Goal: Information Seeking & Learning: Check status

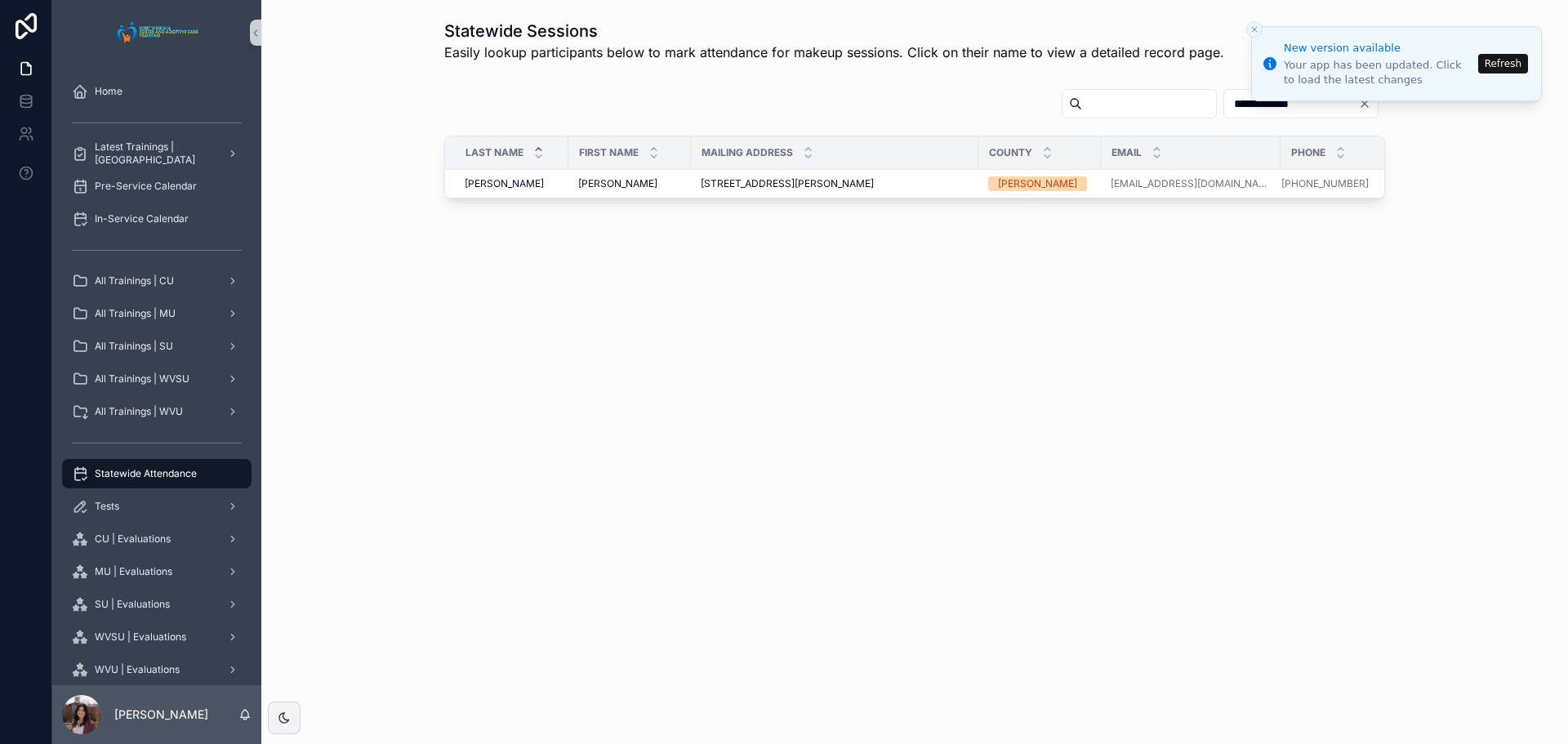
click at [1507, 65] on button "Refresh" at bounding box center [1504, 63] width 50 height 19
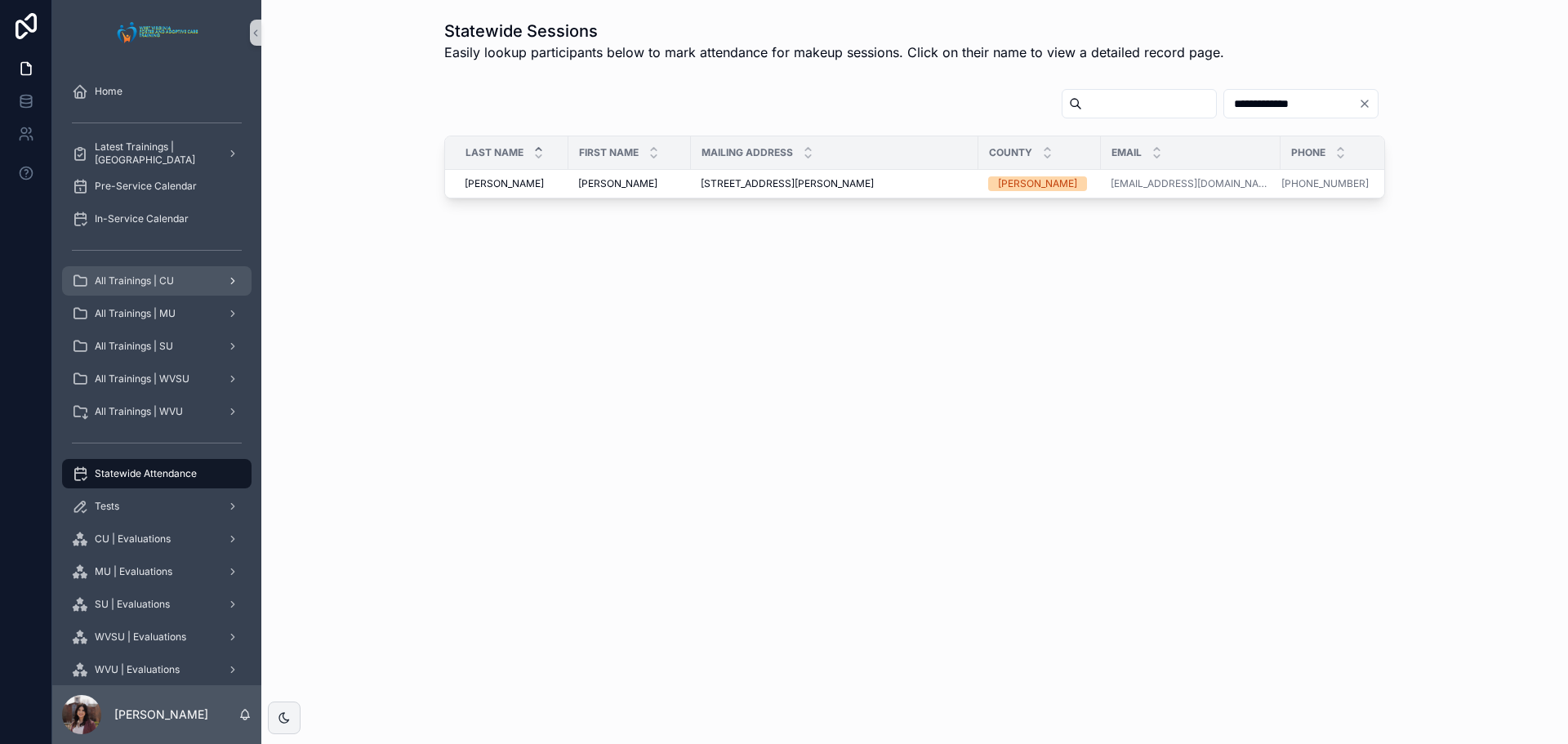
click at [169, 276] on span "All Trainings | CU" at bounding box center [134, 281] width 80 height 13
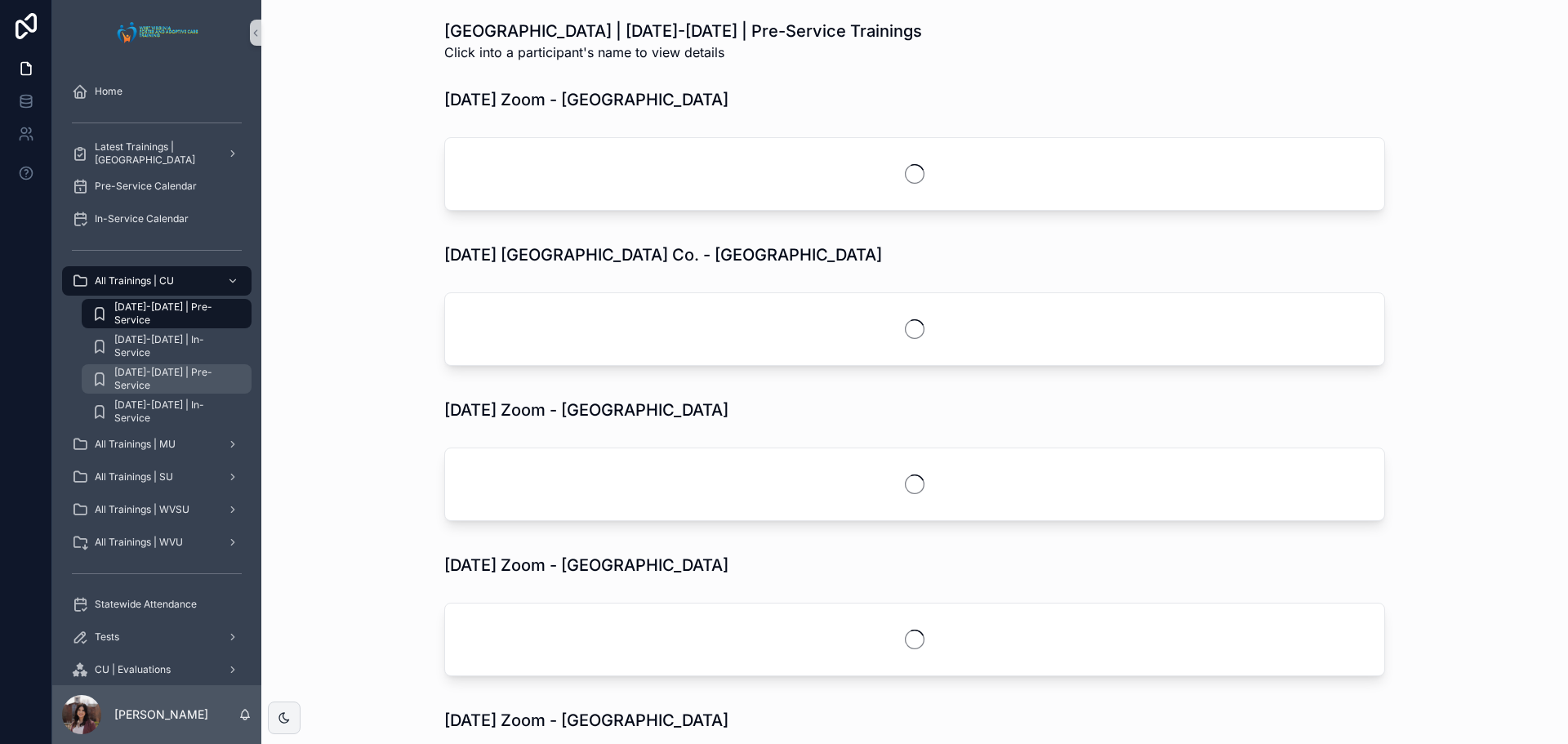
click at [179, 382] on span "[DATE]-[DATE] | Pre-Service" at bounding box center [175, 378] width 121 height 26
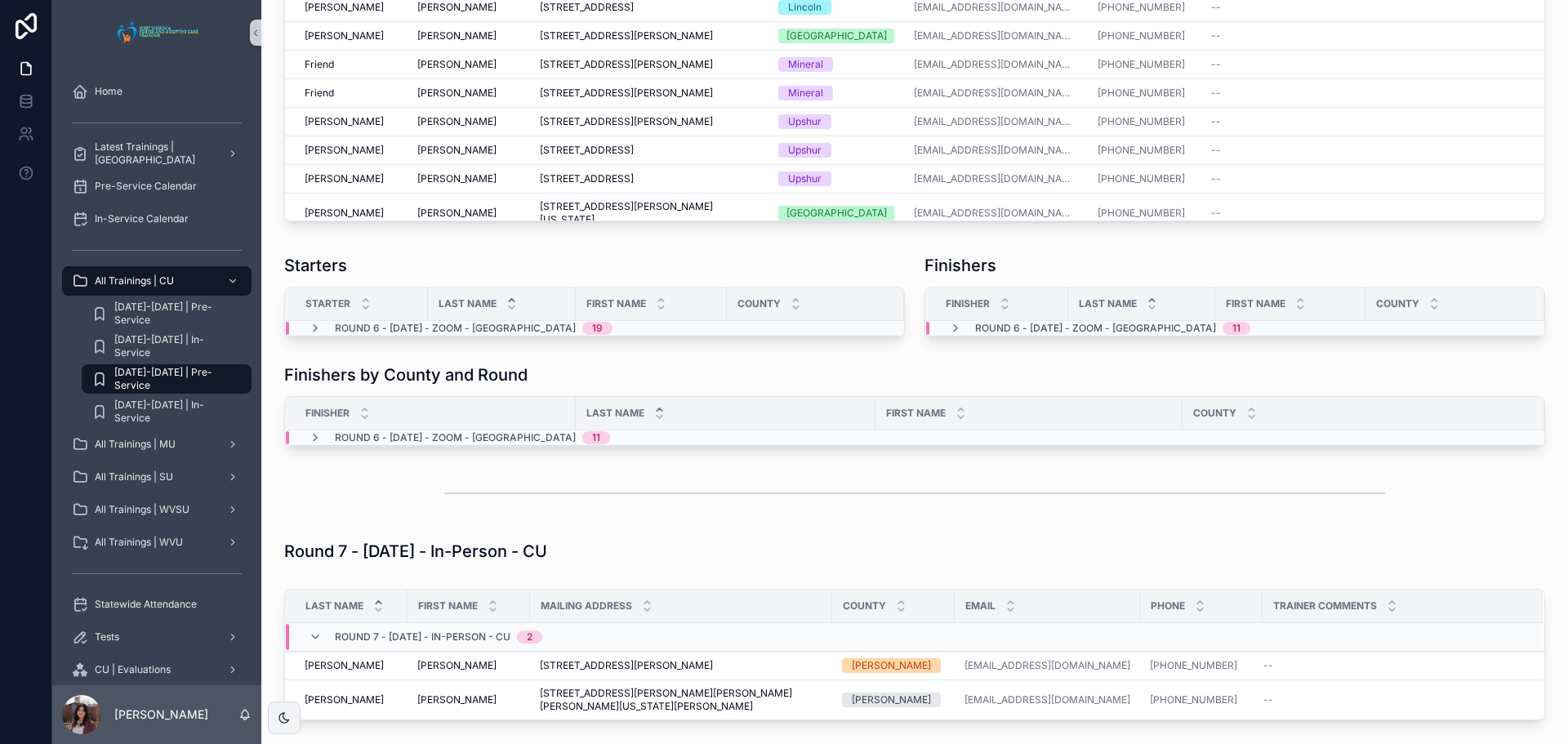
scroll to position [4655, 0]
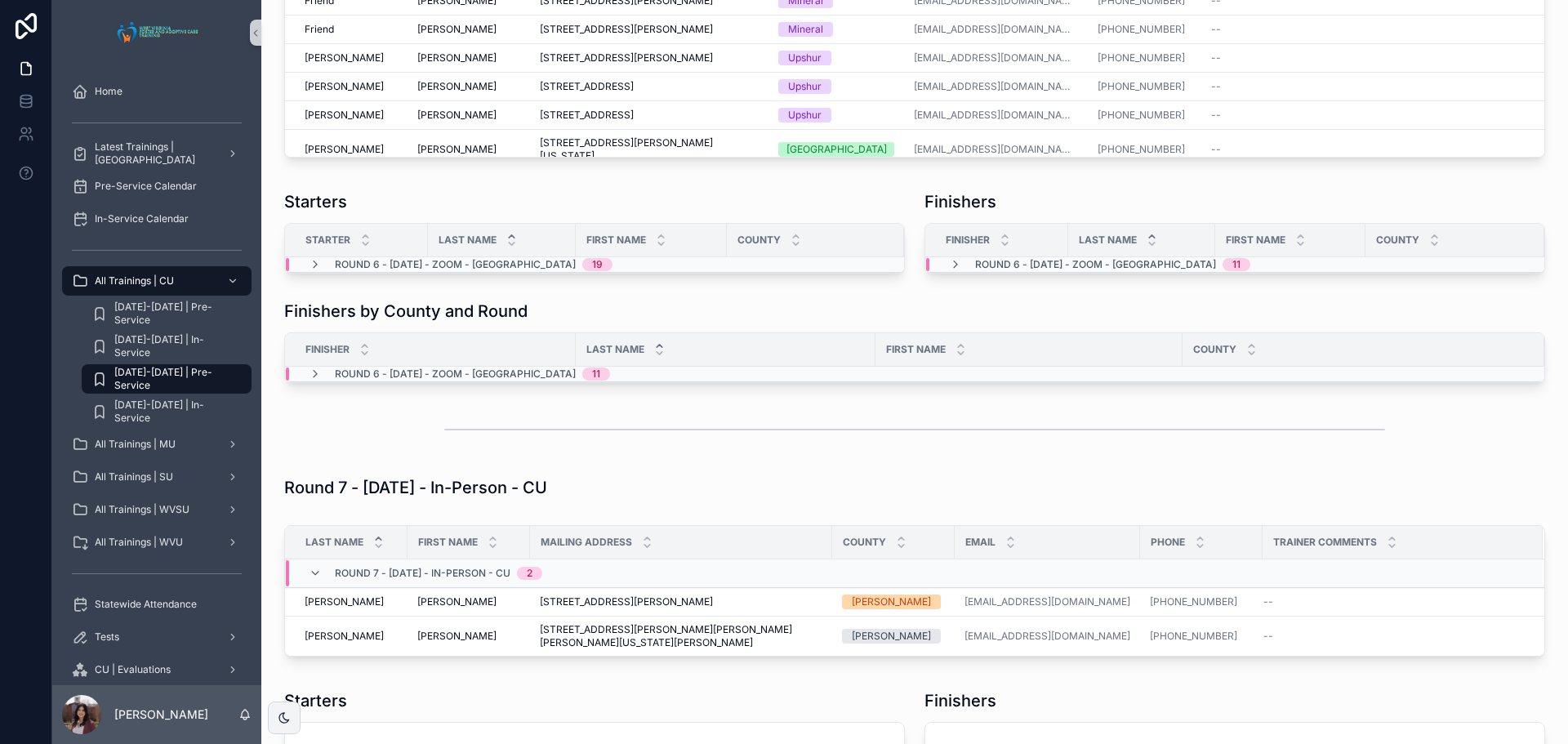
click at [942, 271] on div "Round 6 - 09/08/2025 - Zoom - Concord 11" at bounding box center [1099, 264] width 341 height 13
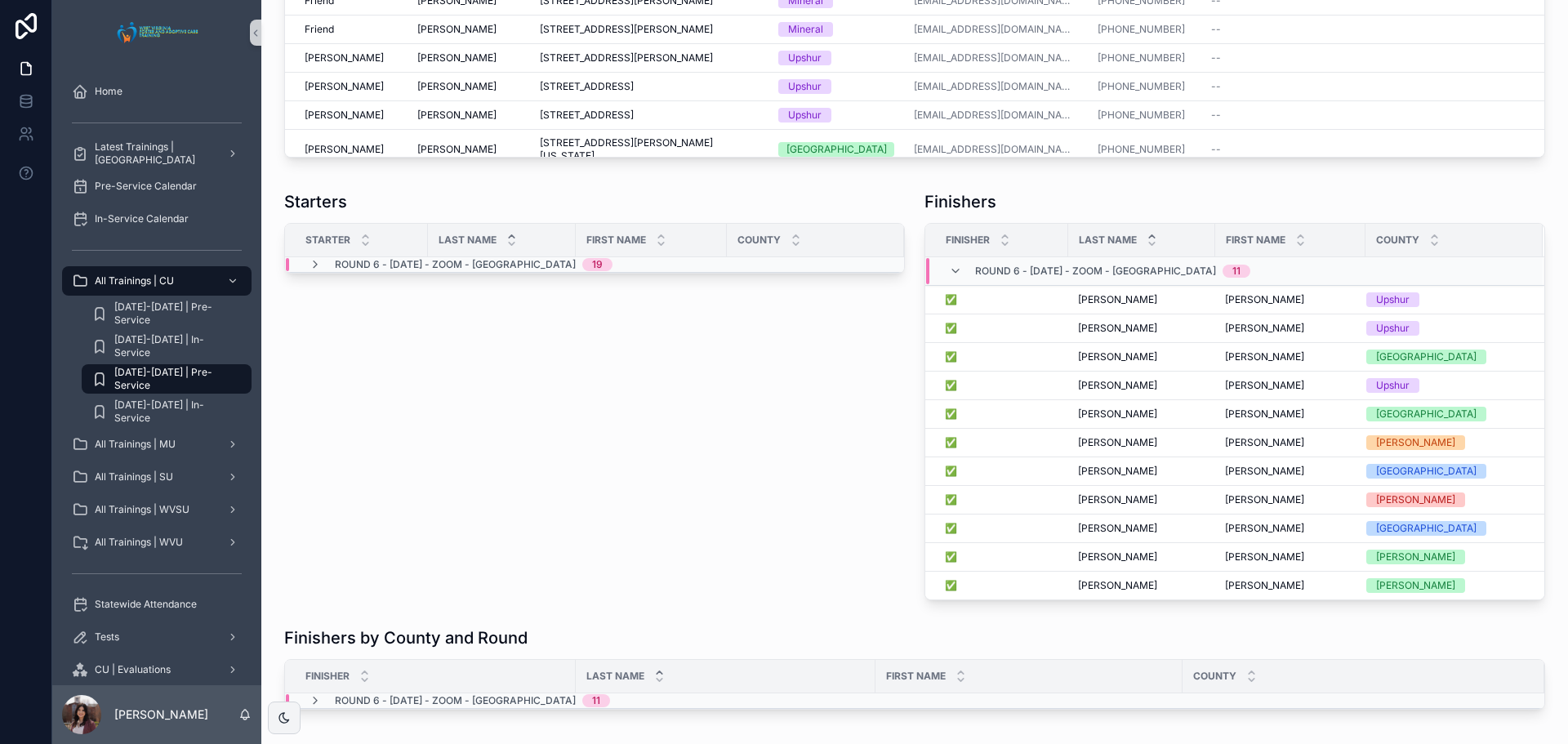
click at [867, 538] on div "Starters Starter Last Name First Name County Round 6 - 09/08/2025 - Zoom - Conc…" at bounding box center [594, 395] width 640 height 423
click at [314, 271] on icon "scrollable content" at bounding box center [316, 264] width 13 height 13
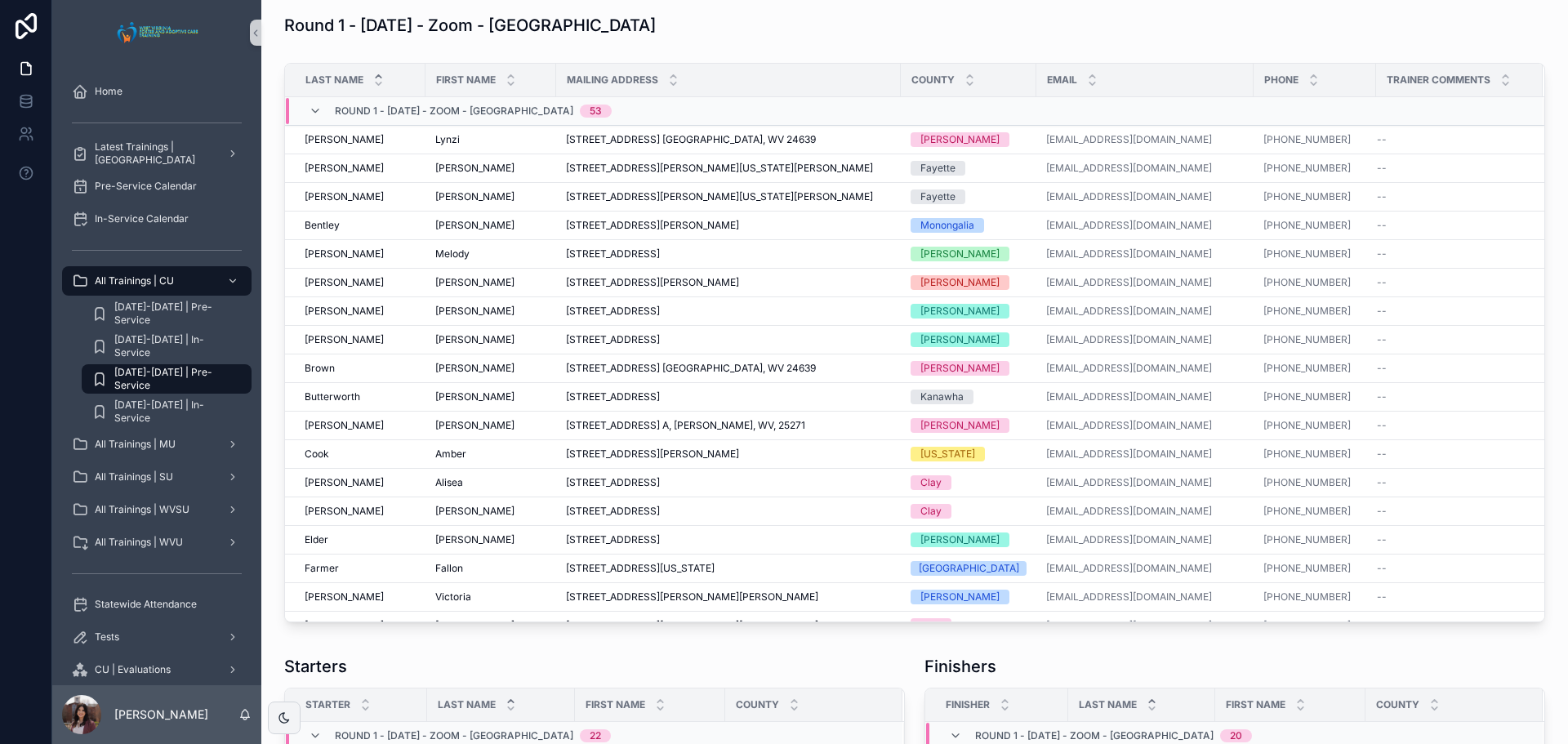
scroll to position [82, 0]
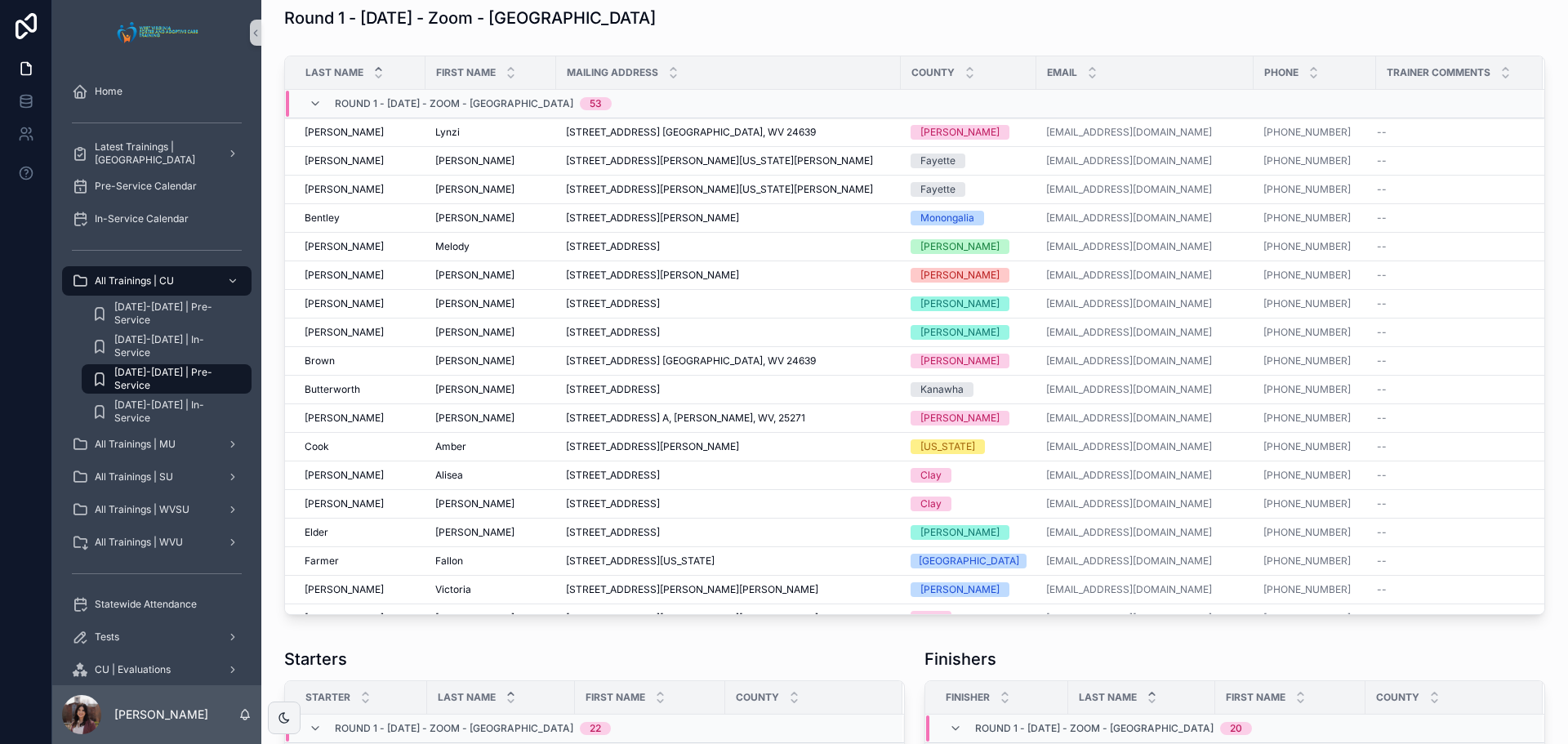
click at [314, 112] on div "Round 1 - [DATE] - Zoom - [GEOGRAPHIC_DATA] 53" at bounding box center [460, 103] width 303 height 26
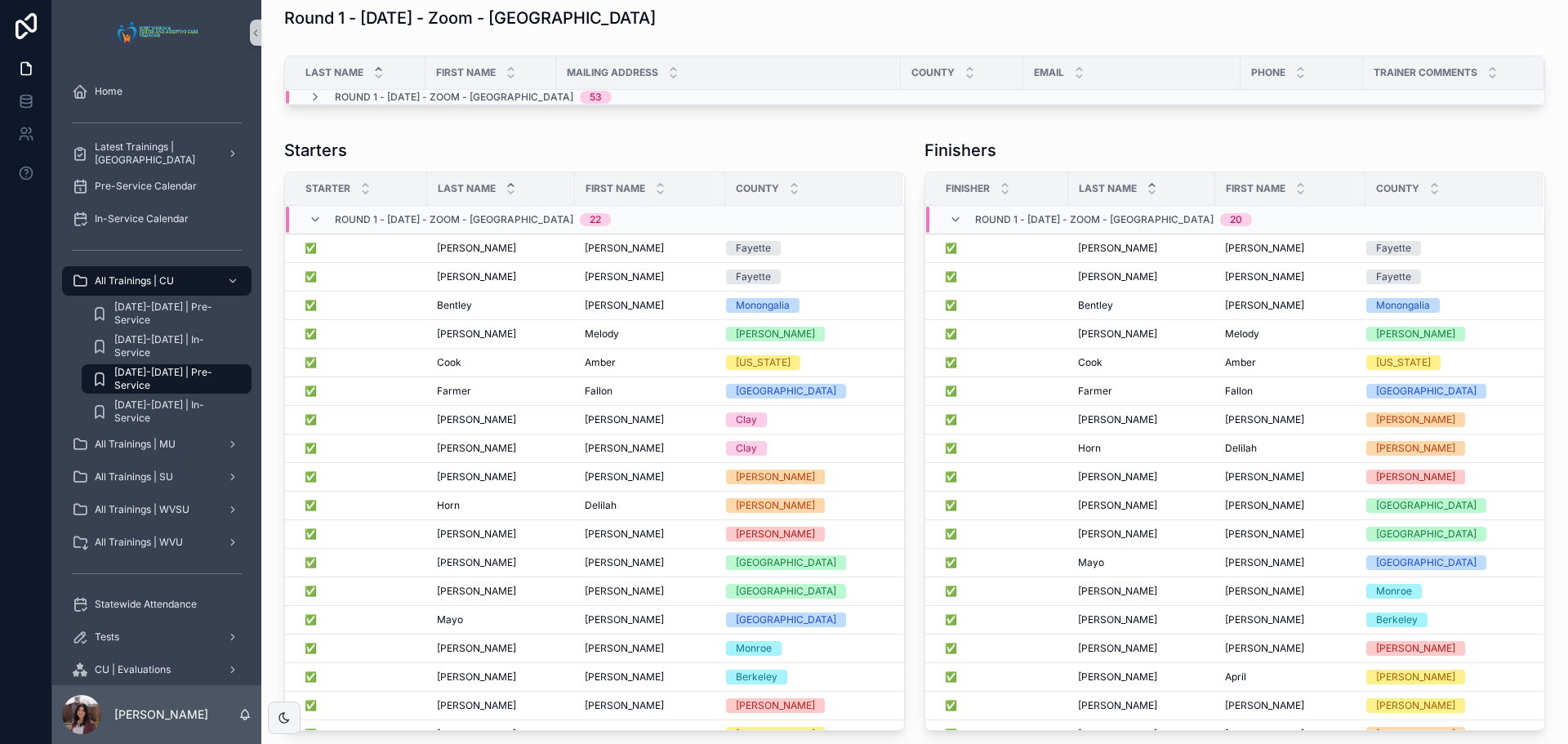
click at [327, 217] on div "Round 1 - [DATE] - Zoom - [GEOGRAPHIC_DATA] 22" at bounding box center [460, 219] width 302 height 26
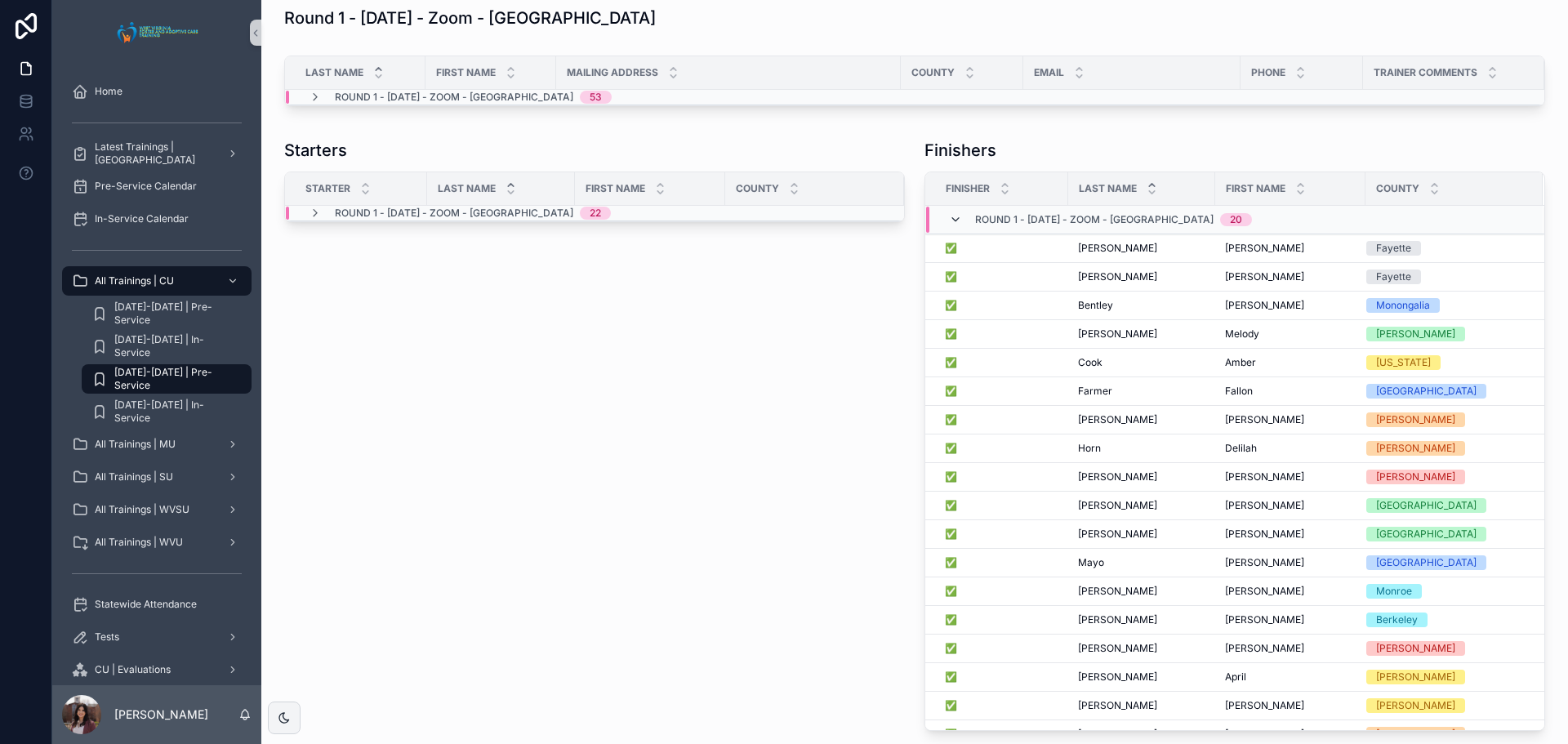
click at [949, 218] on icon "scrollable content" at bounding box center [956, 220] width 13 height 13
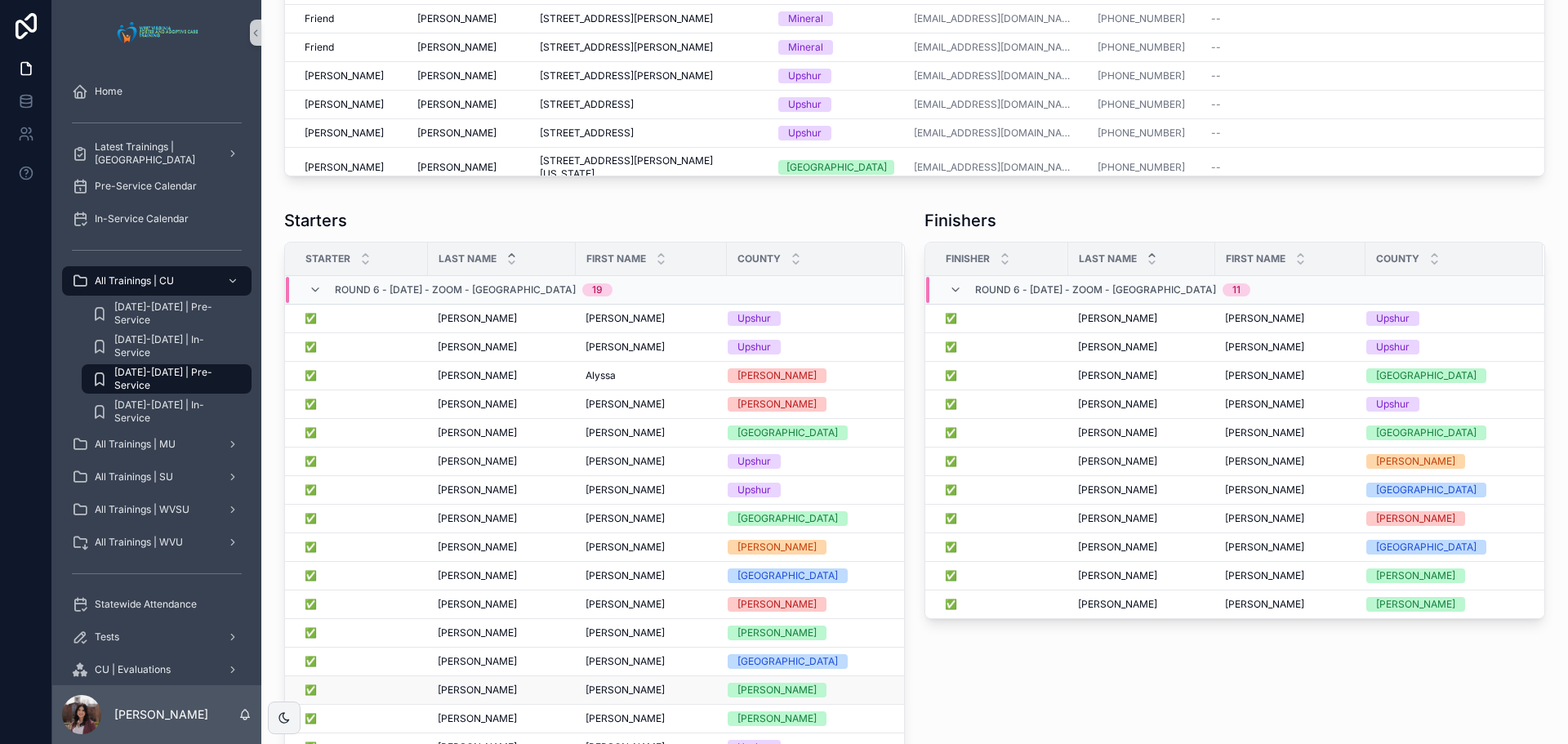
scroll to position [3756, 0]
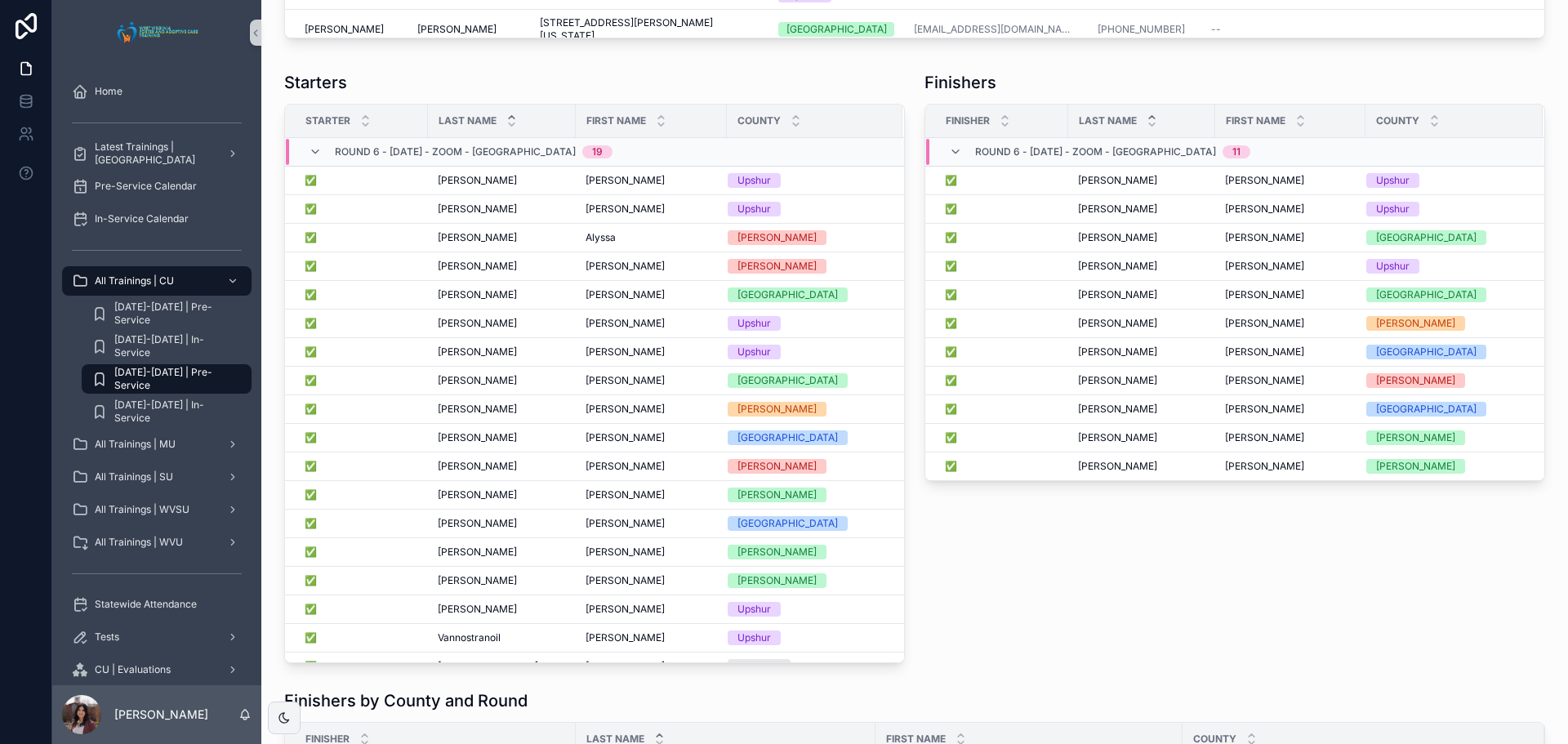
click at [1147, 595] on div "Finishers Finisher Last Name First Name County Round 6 - [DATE] - Zoom - [GEOGR…" at bounding box center [1235, 367] width 640 height 605
click at [1110, 561] on div "Finishers Finisher Last Name First Name County Round 6 - [DATE] - Zoom - [GEOGR…" at bounding box center [1235, 367] width 640 height 605
click at [1119, 637] on div "Finishers Finisher Last Name First Name County Round 6 - [DATE] - Zoom - [GEOGR…" at bounding box center [1235, 367] width 640 height 605
click at [1261, 562] on div "Finishers Finisher Last Name First Name County Round 6 - [DATE] - Zoom - [GEOGR…" at bounding box center [1235, 367] width 640 height 605
click at [979, 613] on div "Finishers Finisher Last Name First Name County Round 6 - [DATE] - Zoom - [GEOGR…" at bounding box center [1235, 367] width 640 height 605
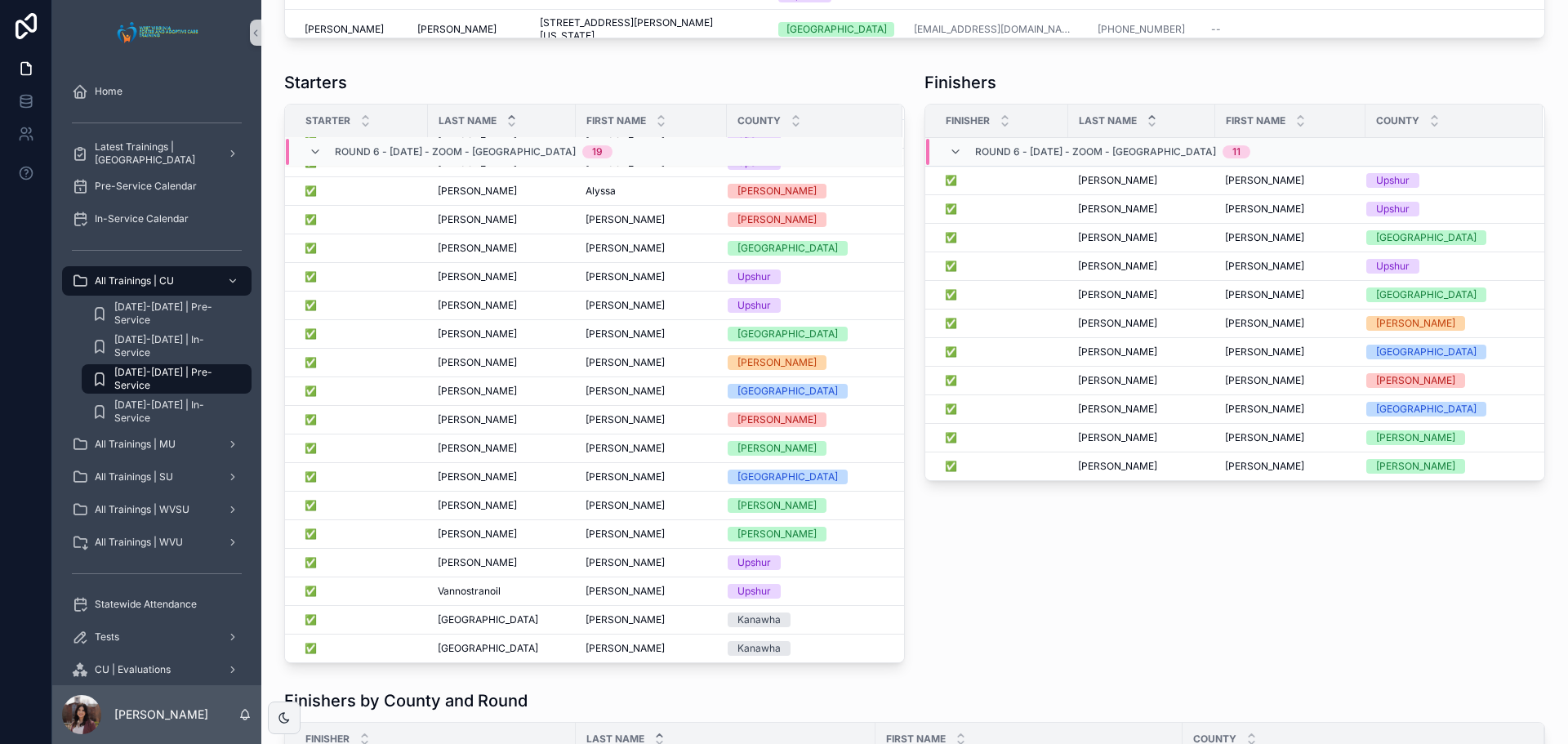
scroll to position [0, 0]
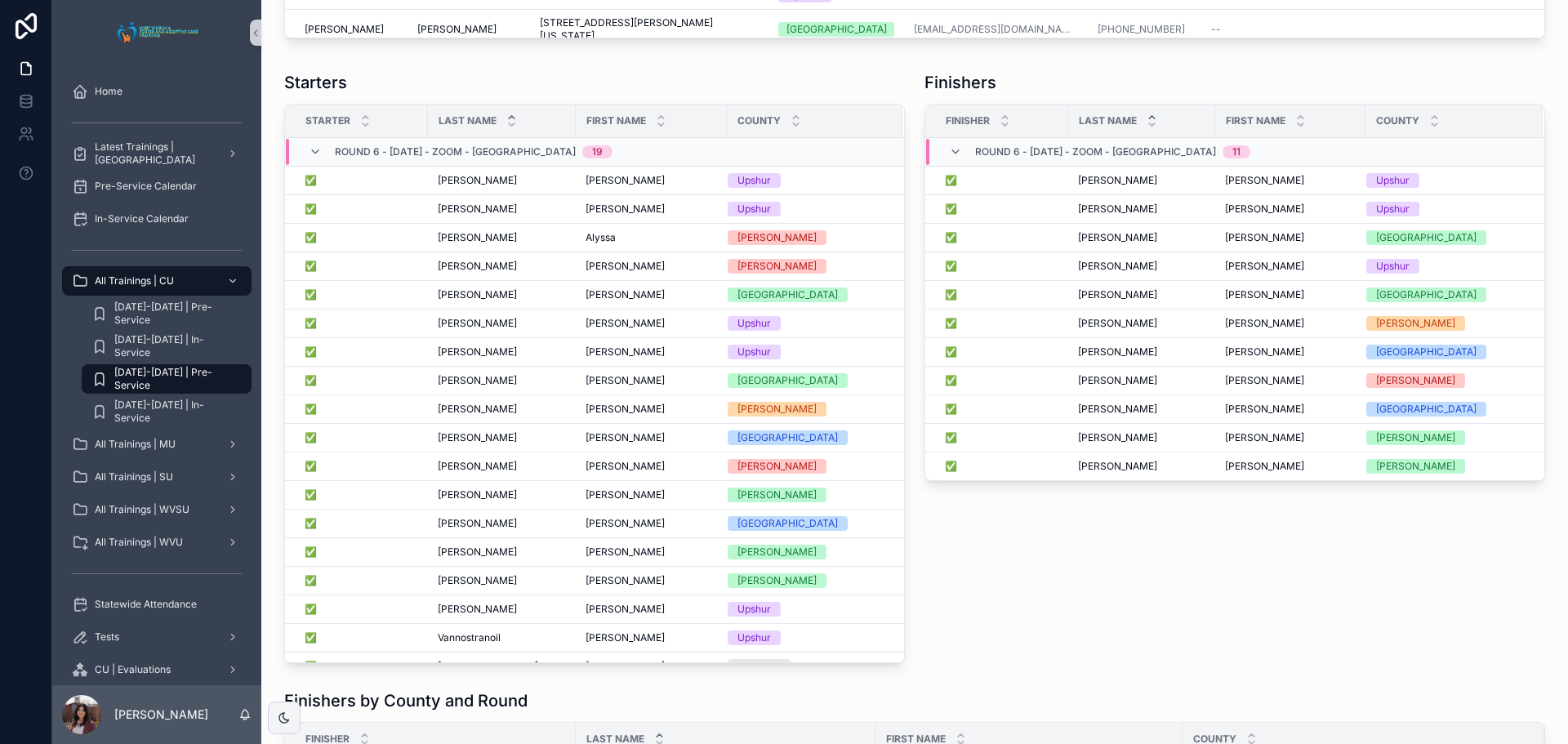
click at [1055, 616] on div "Finishers Finisher Last Name First Name County Round 6 - [DATE] - Zoom - [GEOGR…" at bounding box center [1235, 367] width 640 height 605
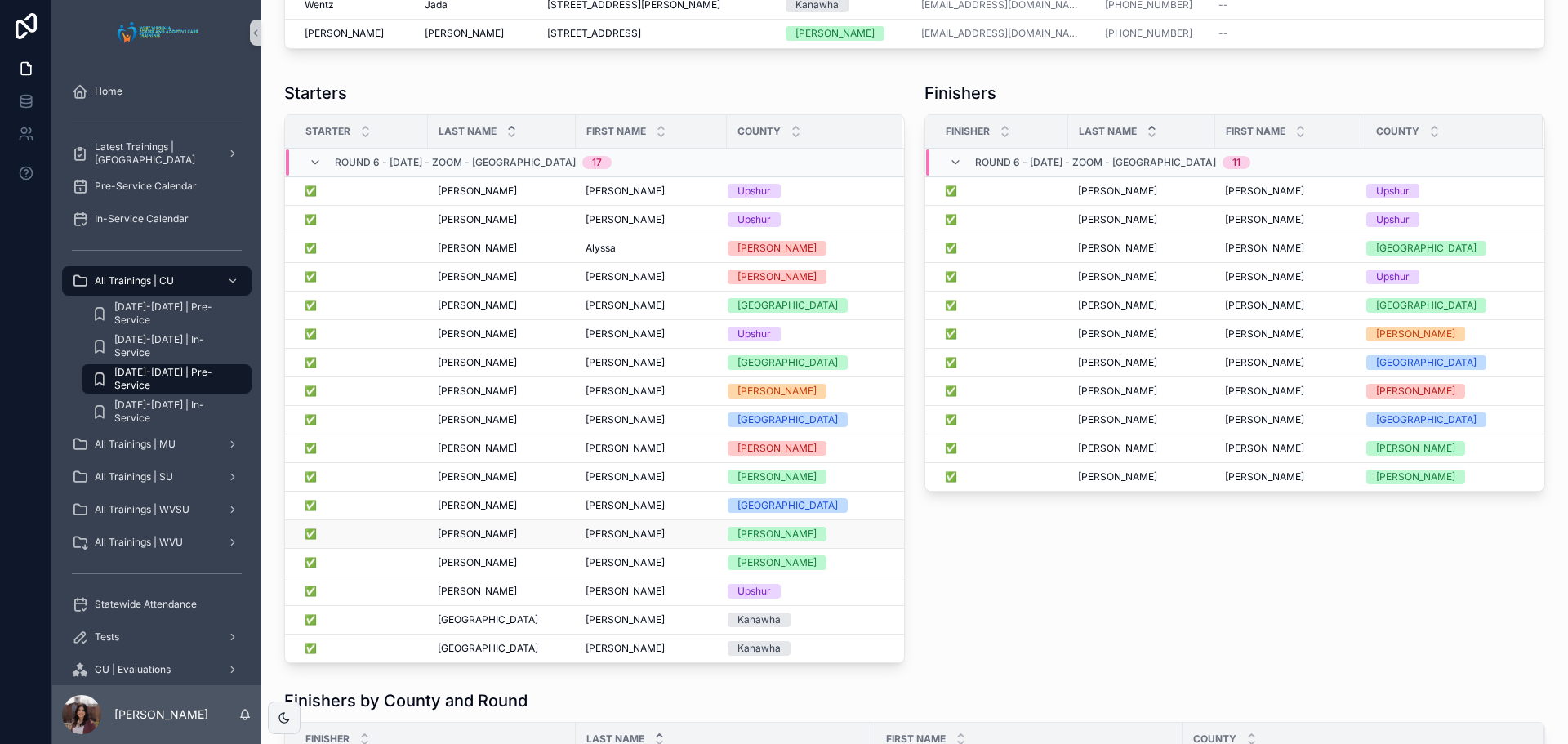
scroll to position [3756, 0]
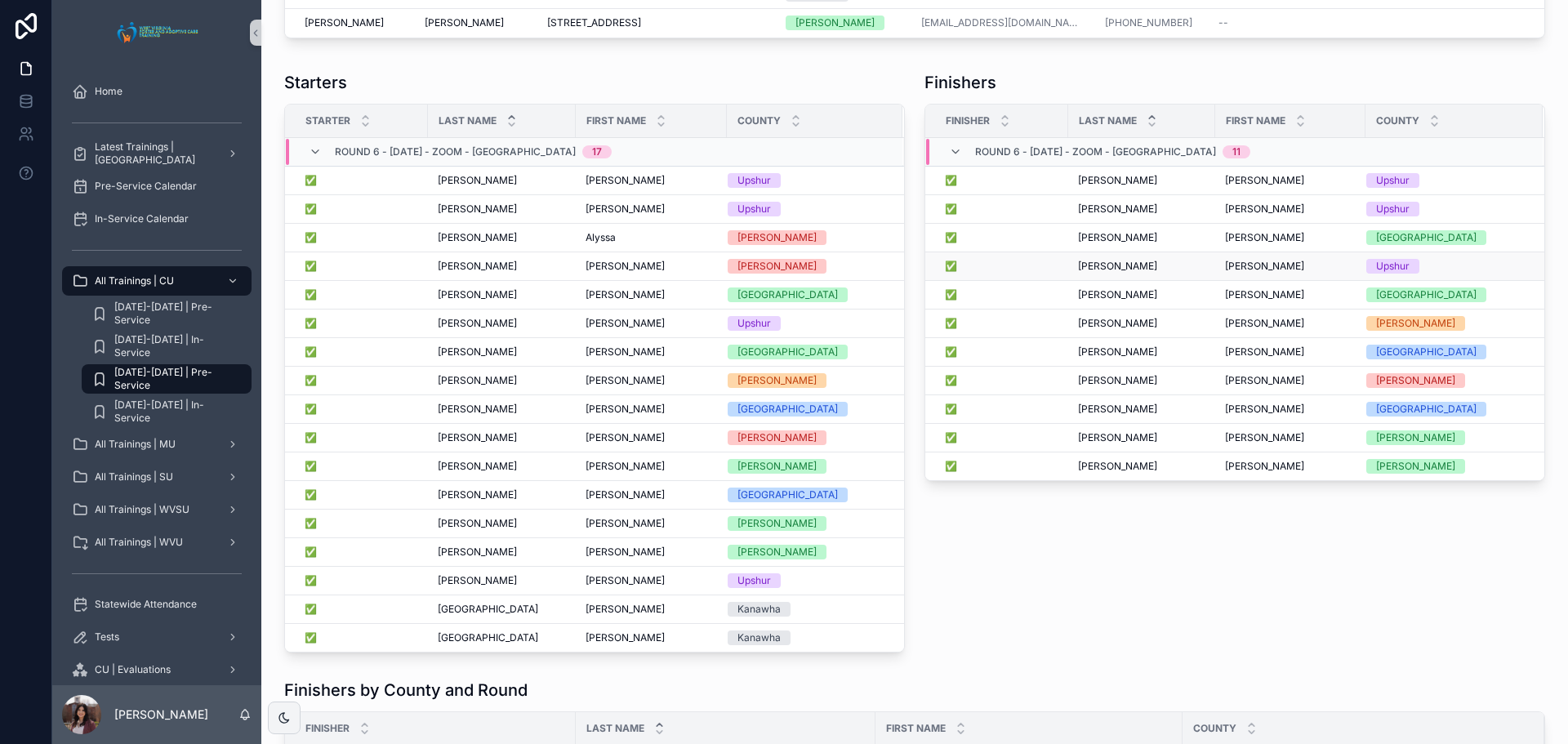
click at [1102, 273] on span "[PERSON_NAME]" at bounding box center [1118, 266] width 80 height 13
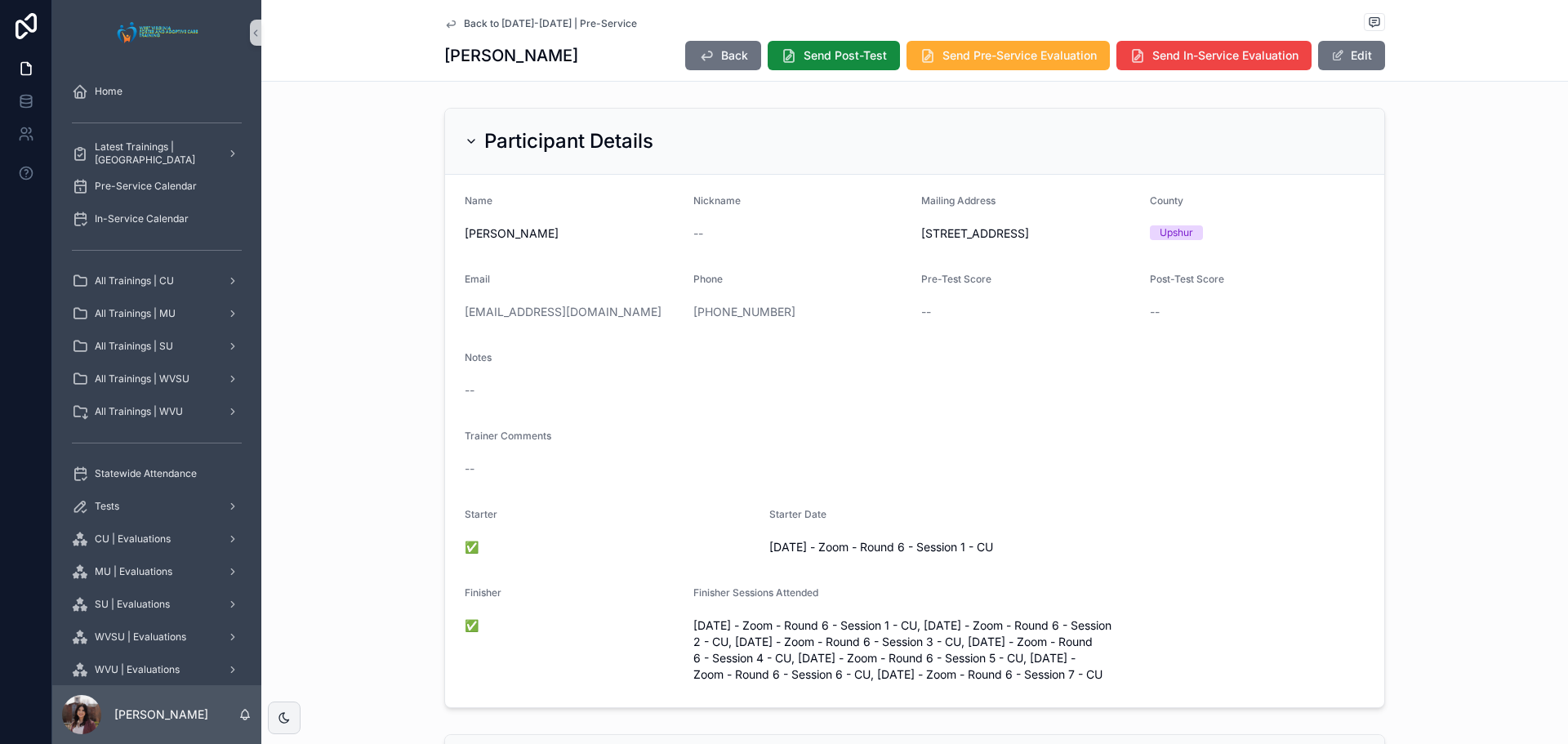
click at [1375, 253] on form "Name Dorthy Howard Nickname -- Mailing Address 29 East Main St. Apt. #2, Buckha…" at bounding box center [915, 441] width 939 height 532
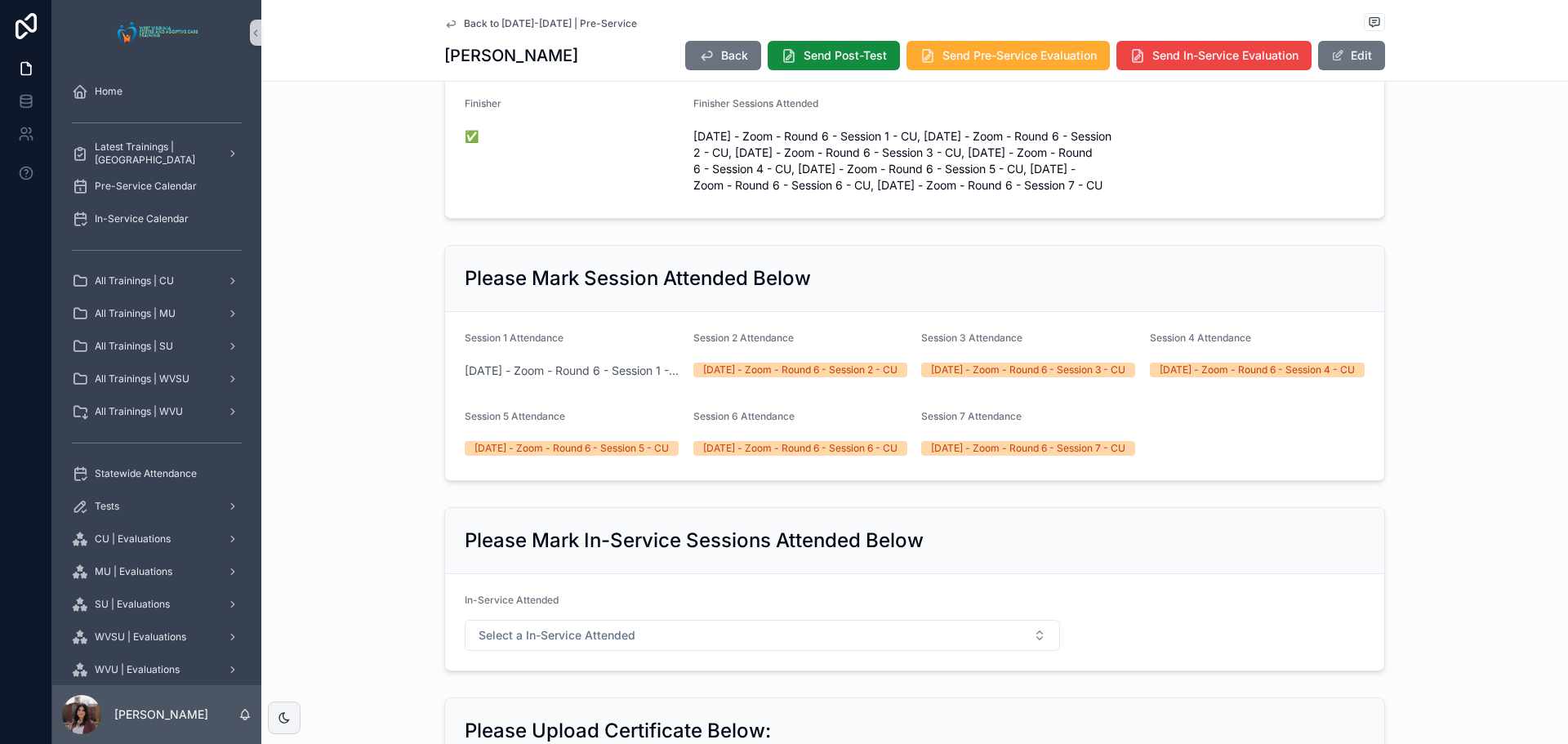
scroll to position [490, 0]
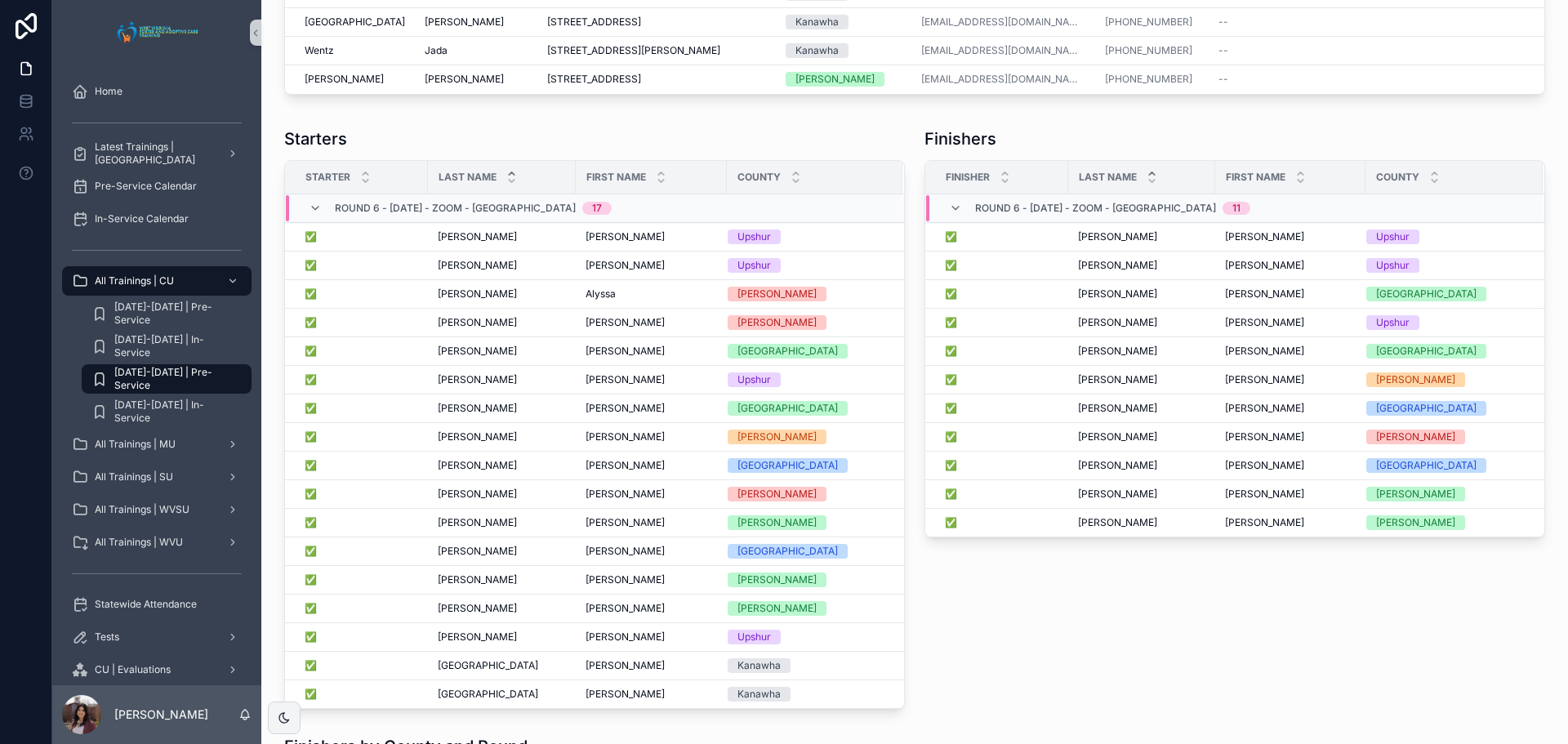
scroll to position [3756, 0]
